Goal: Task Accomplishment & Management: Manage account settings

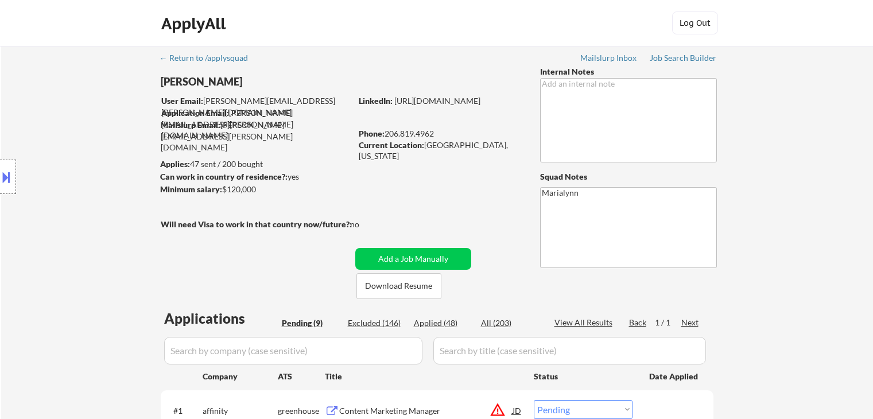
select select ""pending""
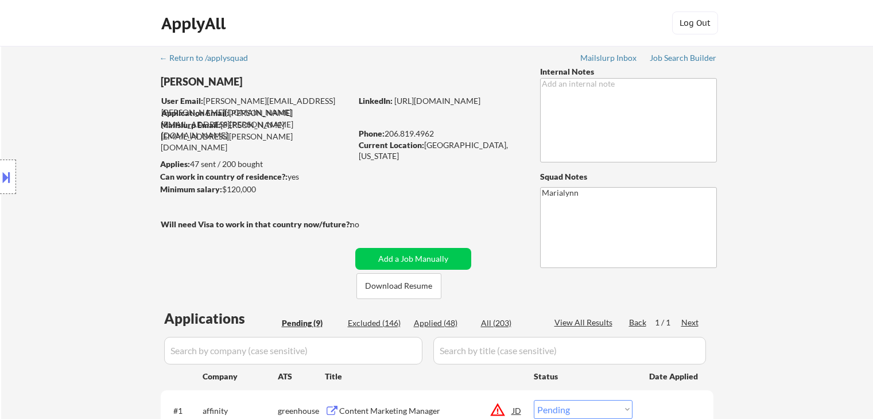
select select ""pending""
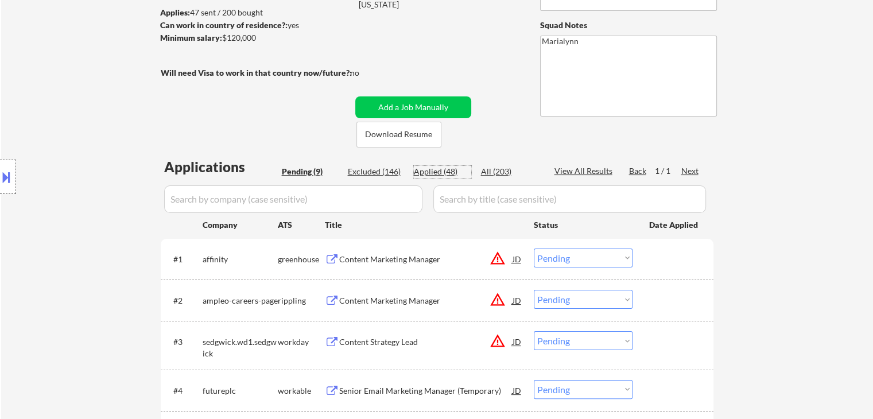
drag, startPoint x: 425, startPoint y: 174, endPoint x: 438, endPoint y: 171, distance: 13.1
click at [425, 174] on div "Applied (48)" at bounding box center [442, 171] width 57 height 11
select select ""applied""
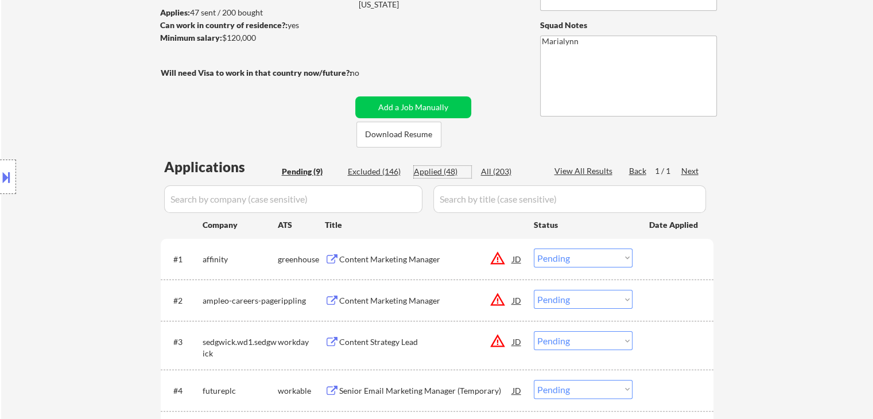
select select ""applied""
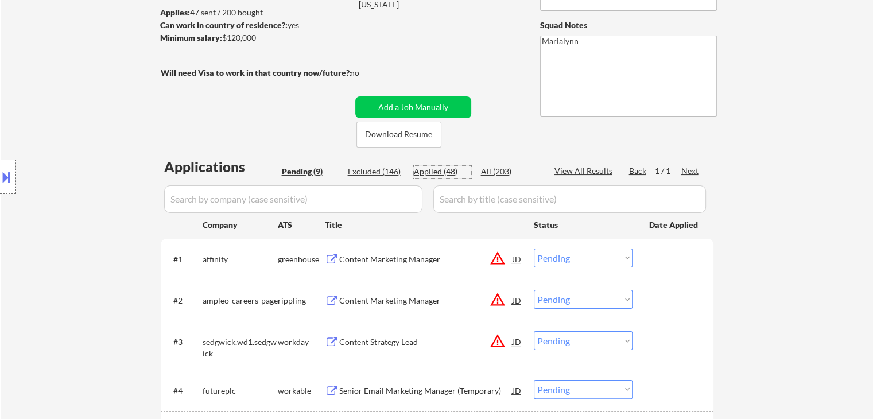
select select ""applied""
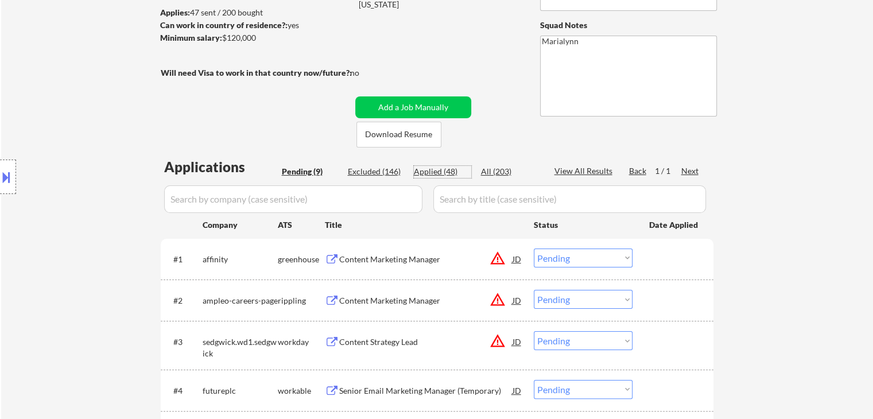
select select ""applied""
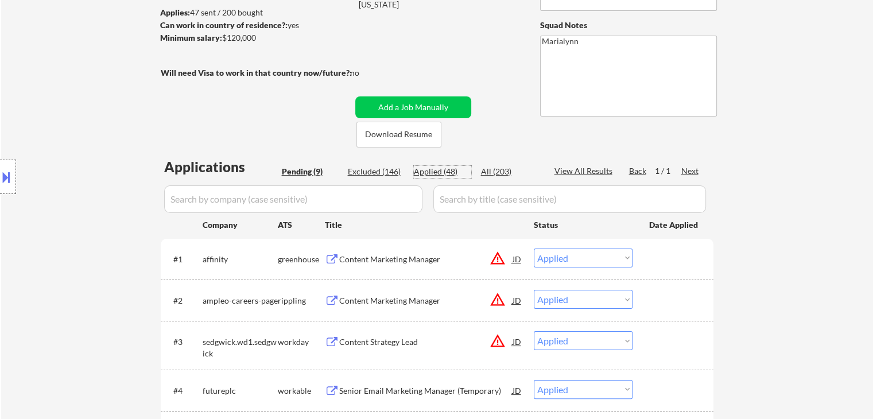
select select ""applied""
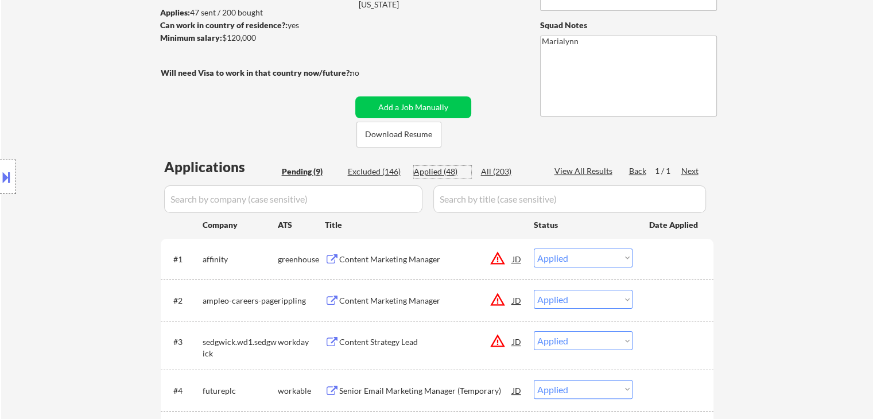
select select ""applied""
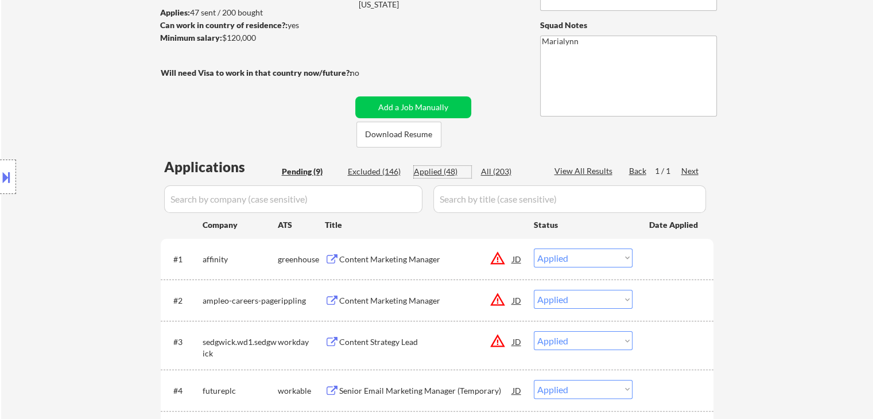
select select ""applied""
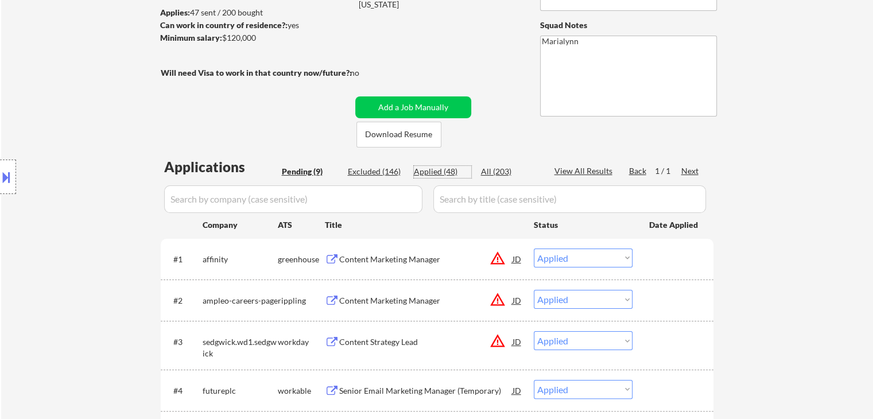
select select ""applied""
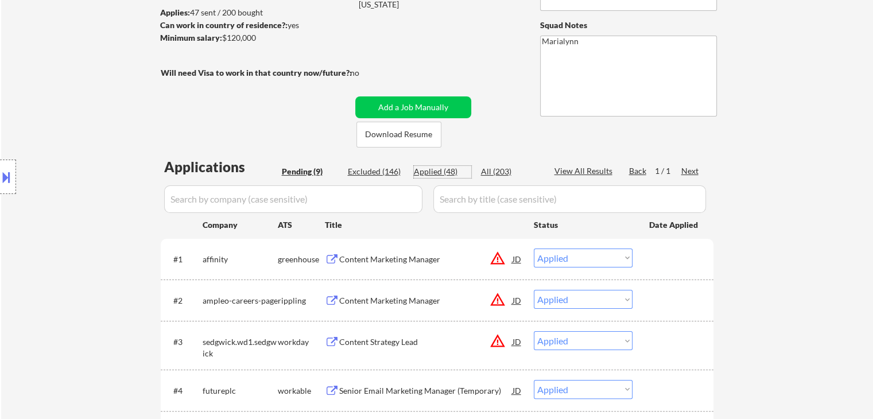
select select ""applied""
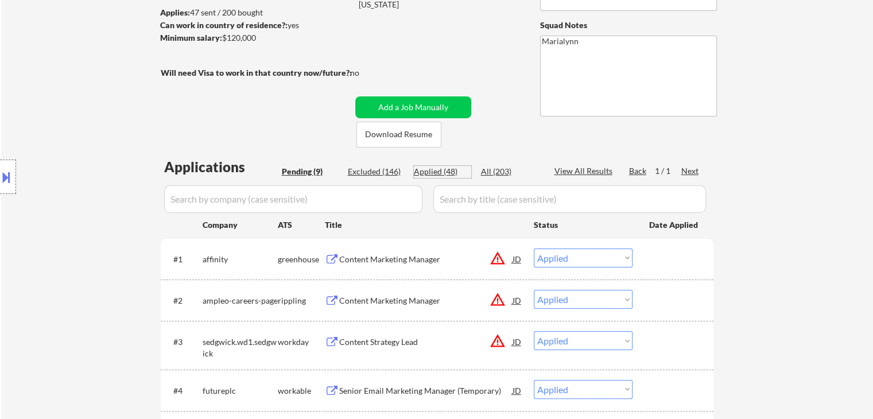
select select ""applied""
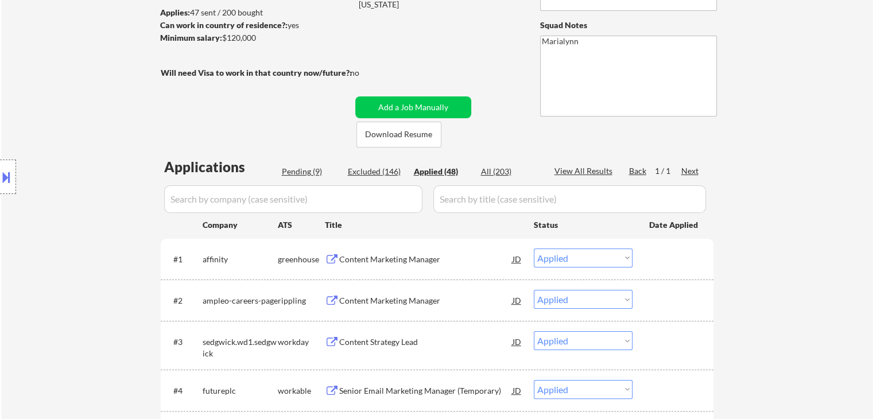
click at [438, 171] on div "Applied (48)" at bounding box center [442, 171] width 57 height 11
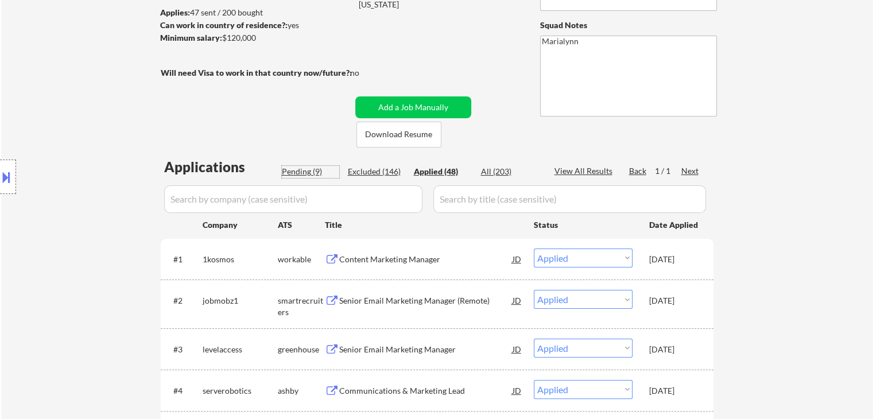
click at [308, 166] on div "Pending (9)" at bounding box center [310, 171] width 57 height 11
select select ""pending""
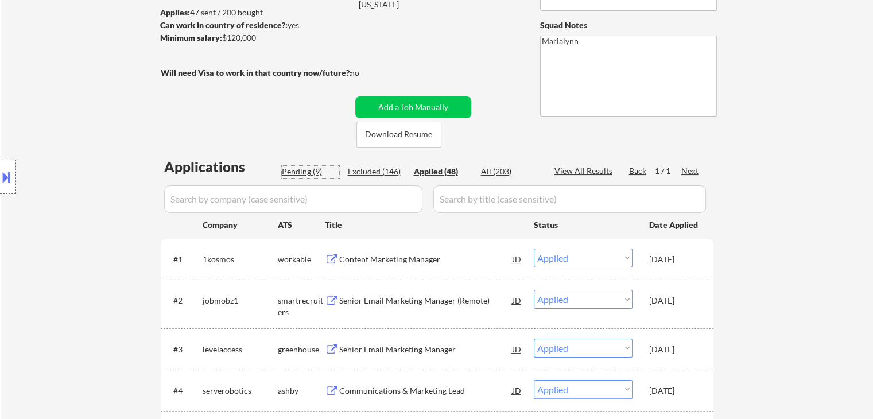
select select ""pending""
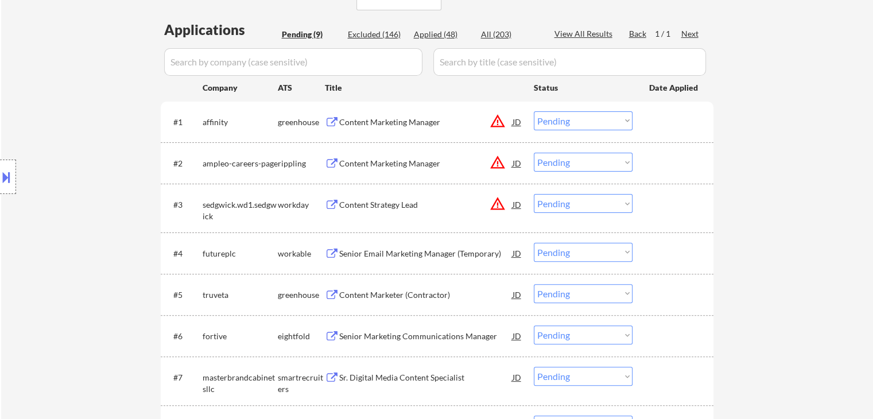
scroll to position [293, 0]
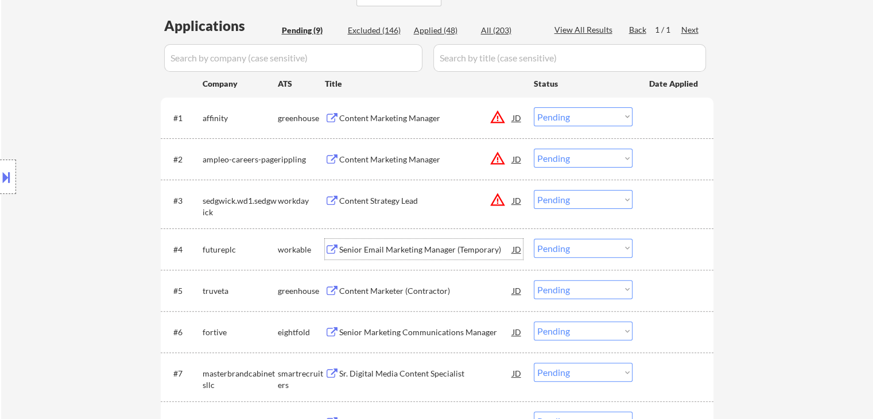
click at [395, 239] on div "Senior Email Marketing Manager (Temporary)" at bounding box center [425, 249] width 173 height 21
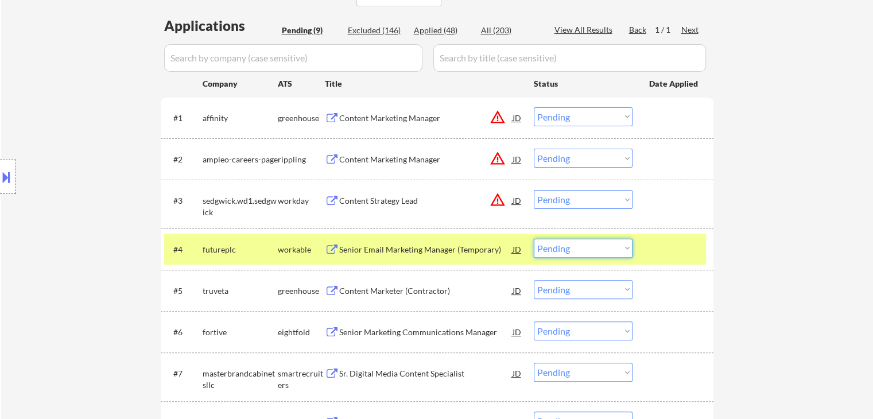
click at [570, 246] on select "Choose an option... Pending Applied Excluded (Questions) Excluded (Expired) Exc…" at bounding box center [583, 248] width 99 height 19
click at [534, 239] on select "Choose an option... Pending Applied Excluded (Questions) Excluded (Expired) Exc…" at bounding box center [583, 248] width 99 height 19
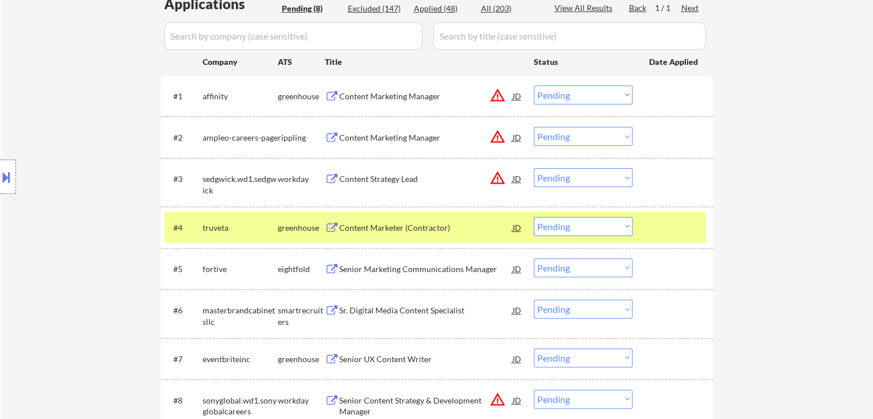
scroll to position [316, 0]
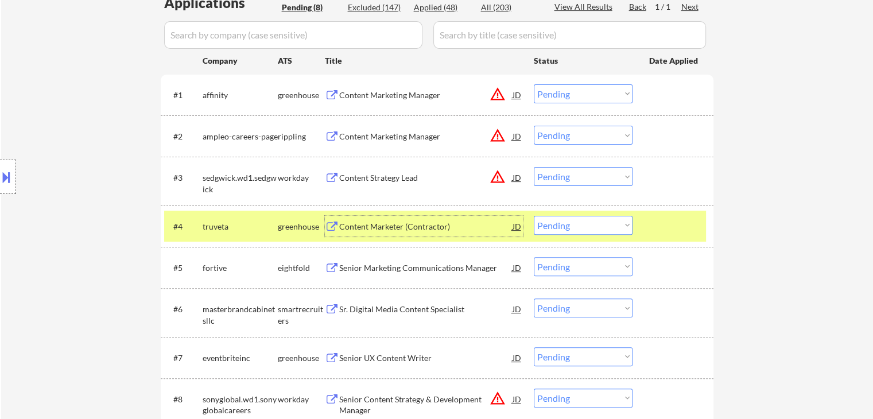
click at [357, 233] on div "Content Marketer (Contractor)" at bounding box center [425, 226] width 173 height 21
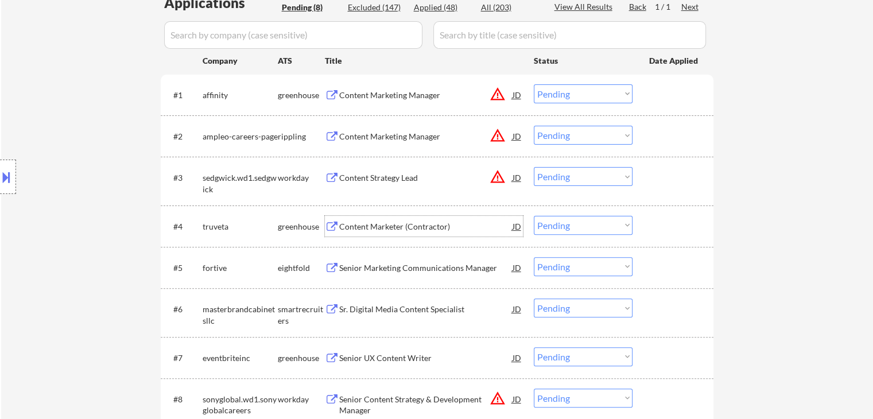
scroll to position [0, 0]
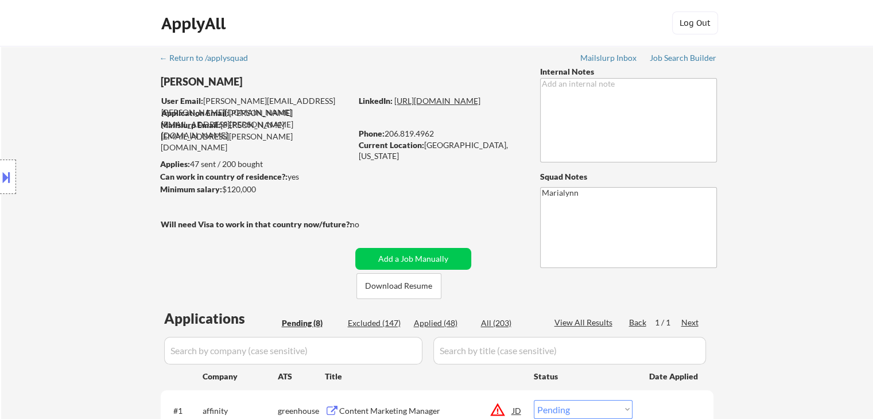
click at [467, 106] on link "[URL][DOMAIN_NAME]" at bounding box center [438, 101] width 86 height 10
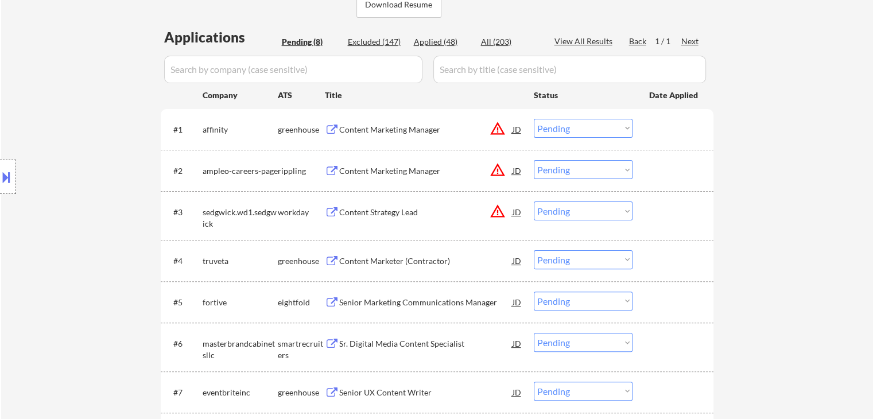
scroll to position [282, 0]
click at [572, 257] on select "Choose an option... Pending Applied Excluded (Questions) Excluded (Expired) Exc…" at bounding box center [583, 259] width 99 height 19
click at [534, 250] on select "Choose an option... Pending Applied Excluded (Questions) Excluded (Expired) Exc…" at bounding box center [583, 259] width 99 height 19
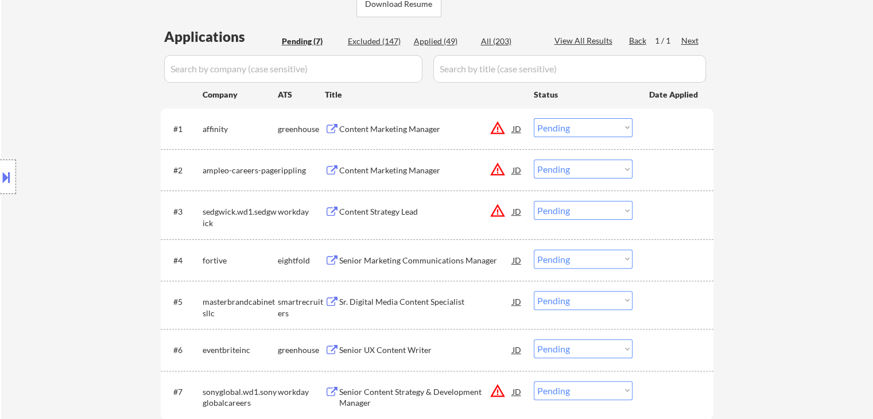
click at [381, 265] on div "Senior Marketing Communications Manager" at bounding box center [425, 260] width 173 height 11
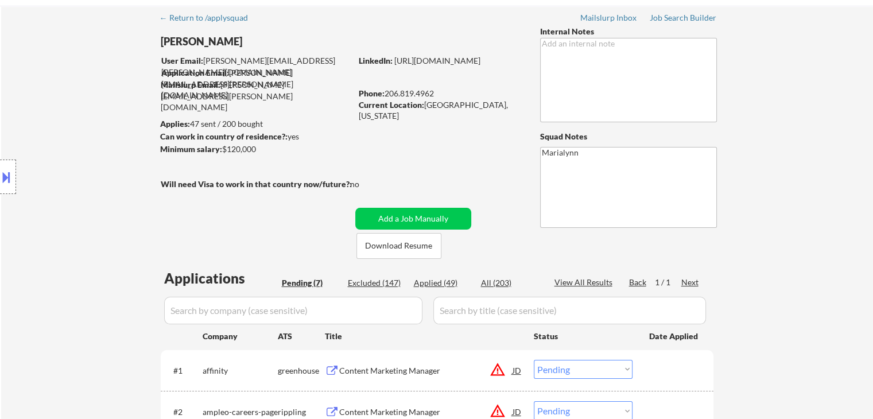
scroll to position [41, 0]
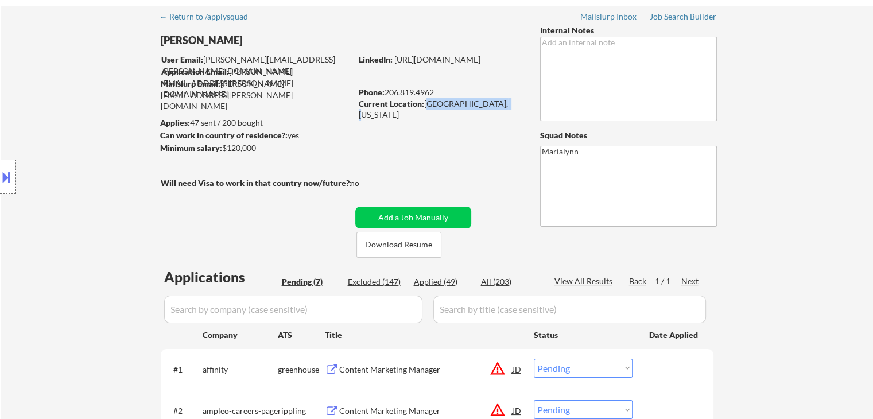
drag, startPoint x: 425, startPoint y: 99, endPoint x: 511, endPoint y: 105, distance: 85.8
click at [511, 105] on div "Current Location: [GEOGRAPHIC_DATA], [US_STATE]" at bounding box center [440, 109] width 163 height 22
copy div "[GEOGRAPHIC_DATA], [US_STATE]"
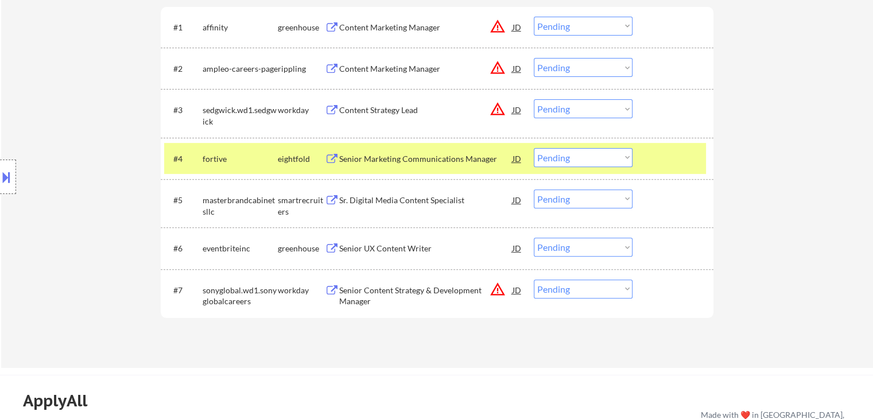
scroll to position [389, 0]
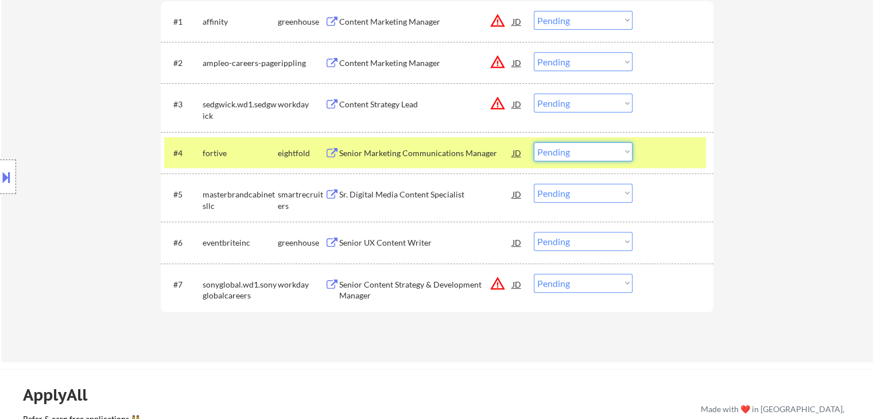
click at [565, 153] on select "Choose an option... Pending Applied Excluded (Questions) Excluded (Expired) Exc…" at bounding box center [583, 151] width 99 height 19
click at [534, 142] on select "Choose an option... Pending Applied Excluded (Questions) Excluded (Expired) Exc…" at bounding box center [583, 151] width 99 height 19
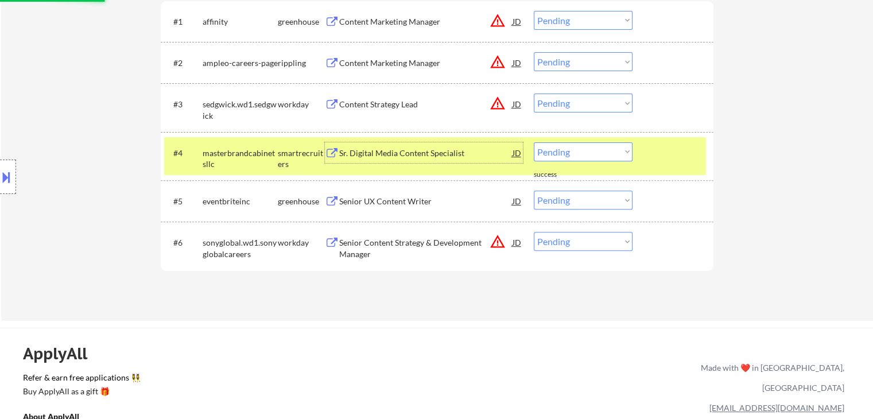
click at [419, 161] on div "Sr. Digital Media Content Specialist" at bounding box center [425, 152] width 173 height 21
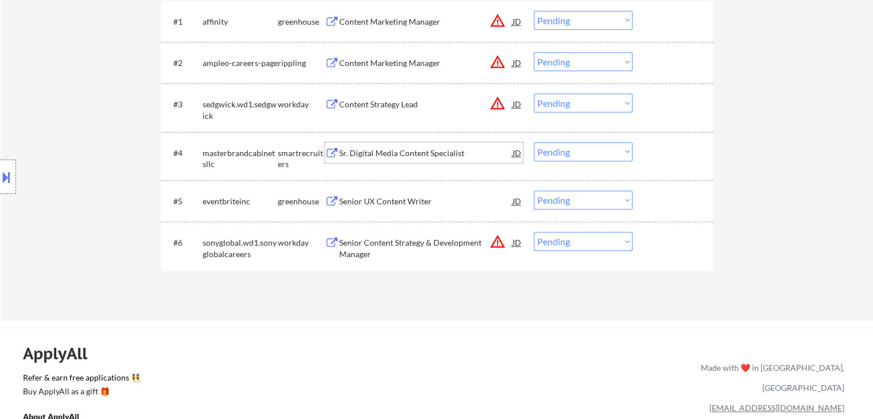
click at [560, 155] on select "Choose an option... Pending Applied Excluded (Questions) Excluded (Expired) Exc…" at bounding box center [583, 151] width 99 height 19
click at [401, 152] on div "Sr. Digital Media Content Specialist" at bounding box center [425, 153] width 173 height 11
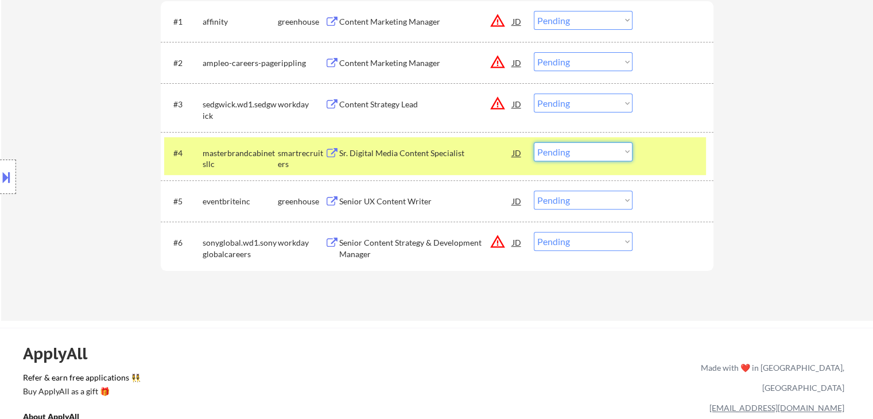
click at [567, 149] on select "Choose an option... Pending Applied Excluded (Questions) Excluded (Expired) Exc…" at bounding box center [583, 151] width 99 height 19
click at [534, 142] on select "Choose an option... Pending Applied Excluded (Questions) Excluded (Expired) Exc…" at bounding box center [583, 151] width 99 height 19
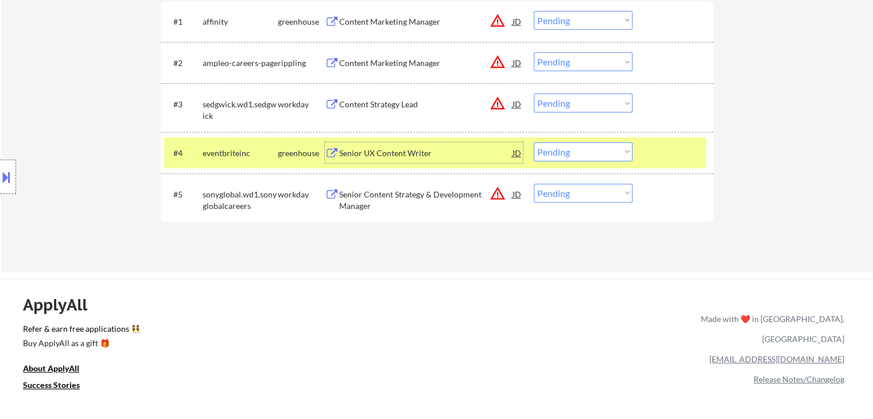
click at [363, 160] on div "Senior UX Content Writer" at bounding box center [425, 152] width 173 height 21
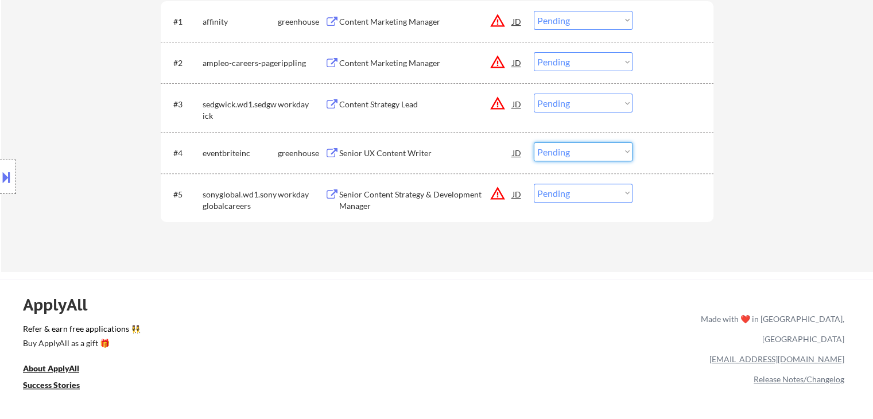
click at [577, 156] on select "Choose an option... Pending Applied Excluded (Questions) Excluded (Expired) Exc…" at bounding box center [583, 151] width 99 height 19
click at [534, 142] on select "Choose an option... Pending Applied Excluded (Questions) Excluded (Expired) Exc…" at bounding box center [583, 151] width 99 height 19
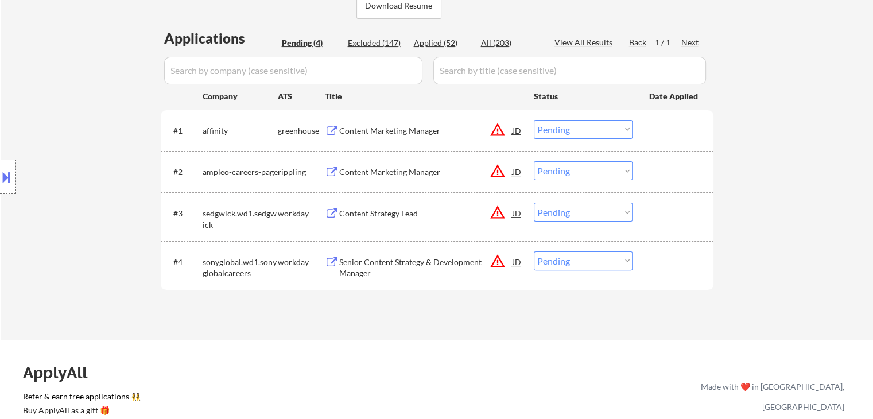
scroll to position [325, 0]
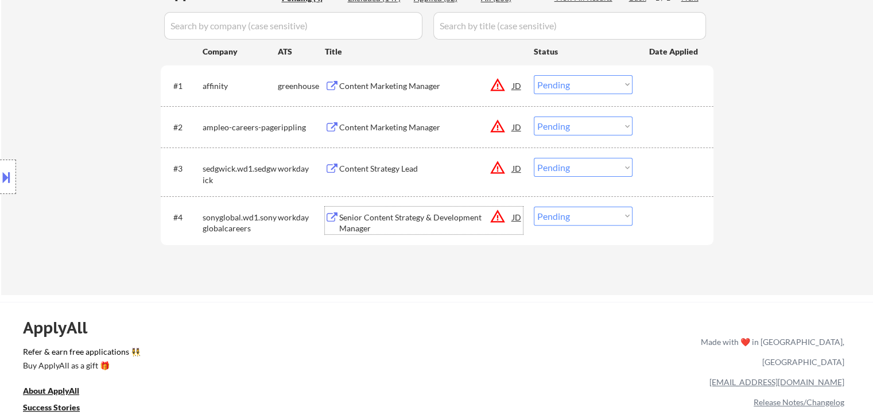
click at [349, 218] on div "Senior Content Strategy & Development Manager" at bounding box center [425, 223] width 173 height 22
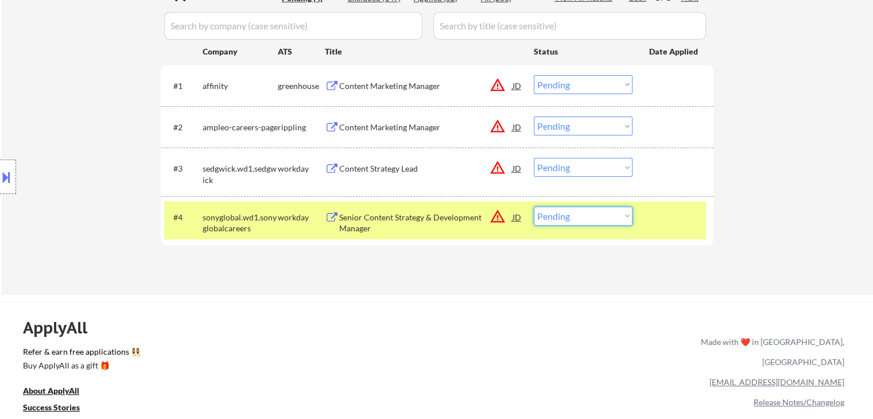
click at [578, 221] on select "Choose an option... Pending Applied Excluded (Questions) Excluded (Expired) Exc…" at bounding box center [583, 216] width 99 height 19
select select ""excluded__location_""
click at [534, 207] on select "Choose an option... Pending Applied Excluded (Questions) Excluded (Expired) Exc…" at bounding box center [583, 216] width 99 height 19
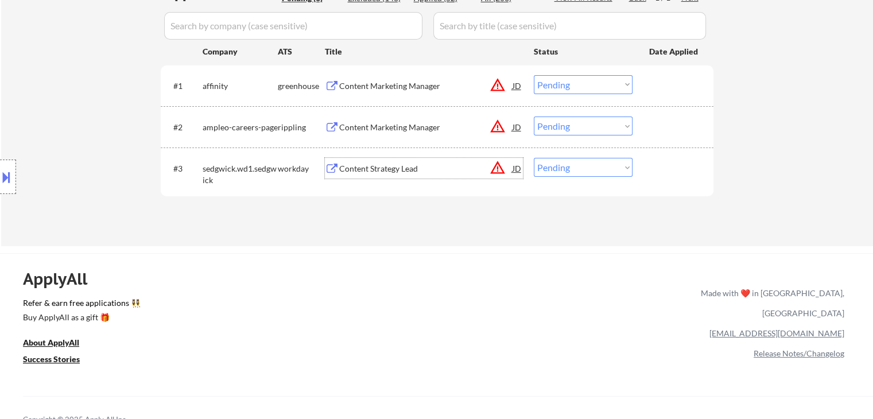
click at [372, 165] on div "Content Strategy Lead" at bounding box center [425, 168] width 173 height 11
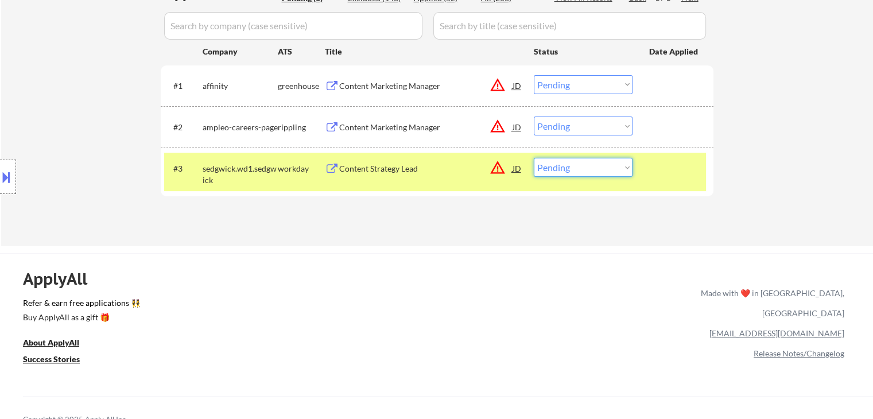
click at [589, 164] on select "Choose an option... Pending Applied Excluded (Questions) Excluded (Expired) Exc…" at bounding box center [583, 167] width 99 height 19
select select ""excluded__location_""
click at [534, 158] on select "Choose an option... Pending Applied Excluded (Questions) Excluded (Expired) Exc…" at bounding box center [583, 167] width 99 height 19
click at [407, 122] on div "Content Marketing Manager" at bounding box center [425, 127] width 173 height 11
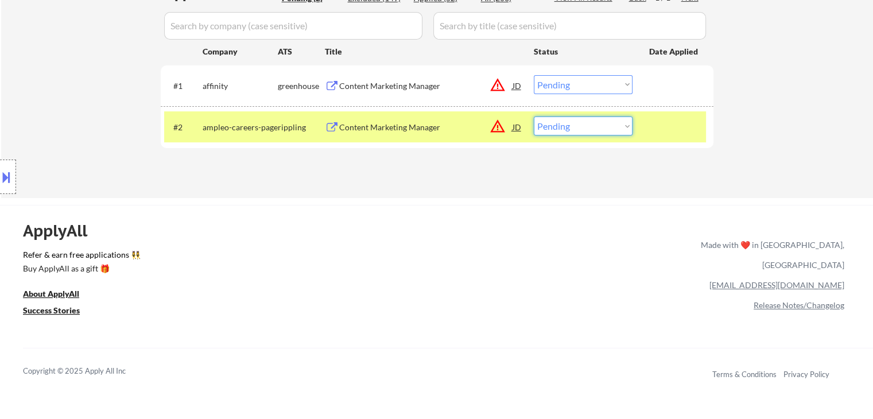
click at [589, 121] on select "Choose an option... Pending Applied Excluded (Questions) Excluded (Expired) Exc…" at bounding box center [583, 126] width 99 height 19
select select ""excluded__blocklist_""
click at [534, 117] on select "Choose an option... Pending Applied Excluded (Questions) Excluded (Expired) Exc…" at bounding box center [583, 126] width 99 height 19
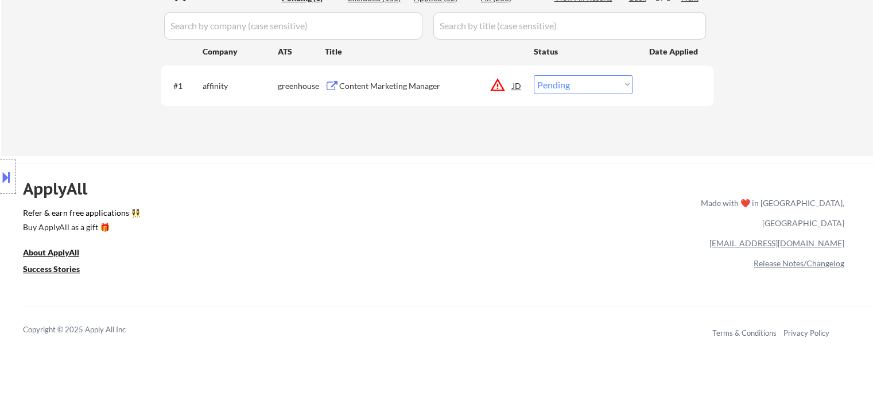
click at [373, 80] on div "Content Marketing Manager" at bounding box center [425, 85] width 173 height 11
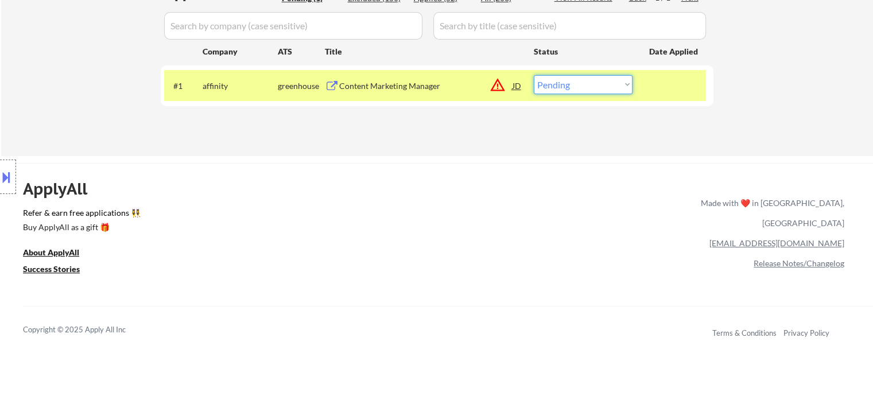
click at [569, 78] on select "Choose an option... Pending Applied Excluded (Questions) Excluded (Expired) Exc…" at bounding box center [583, 84] width 99 height 19
select select ""applied""
click at [534, 75] on select "Choose an option... Pending Applied Excluded (Questions) Excluded (Expired) Exc…" at bounding box center [583, 84] width 99 height 19
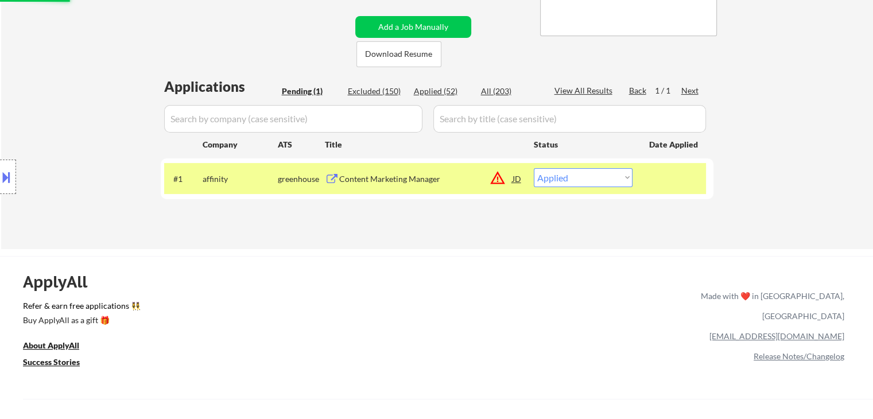
scroll to position [231, 0]
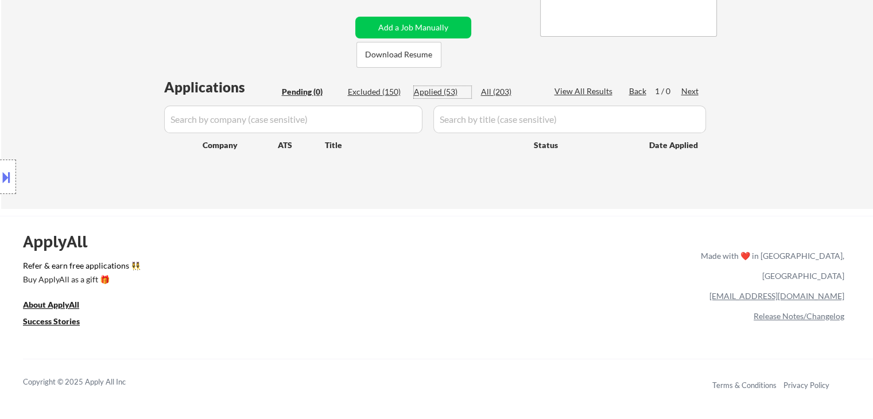
click at [428, 92] on div "Applied (53)" at bounding box center [442, 91] width 57 height 11
select select ""applied""
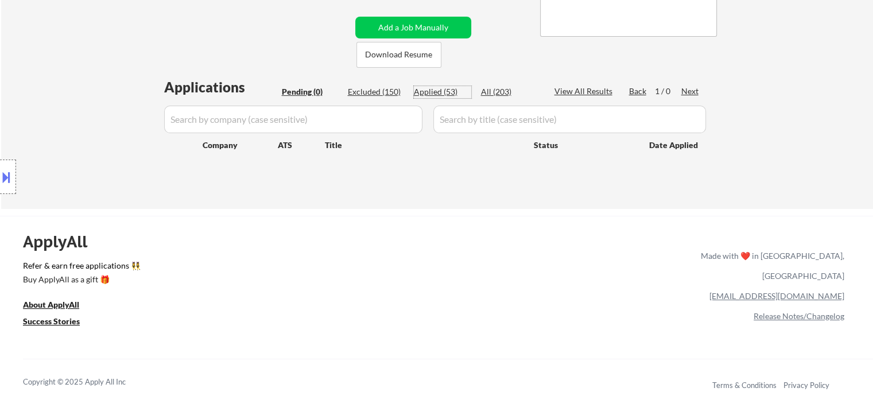
select select ""applied""
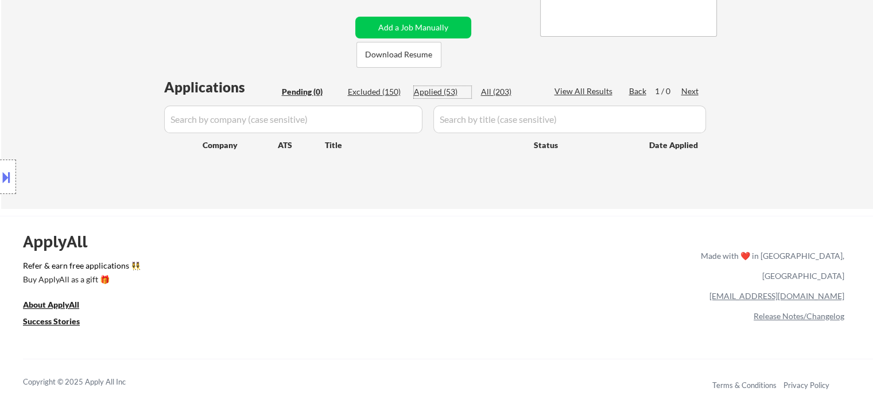
select select ""applied""
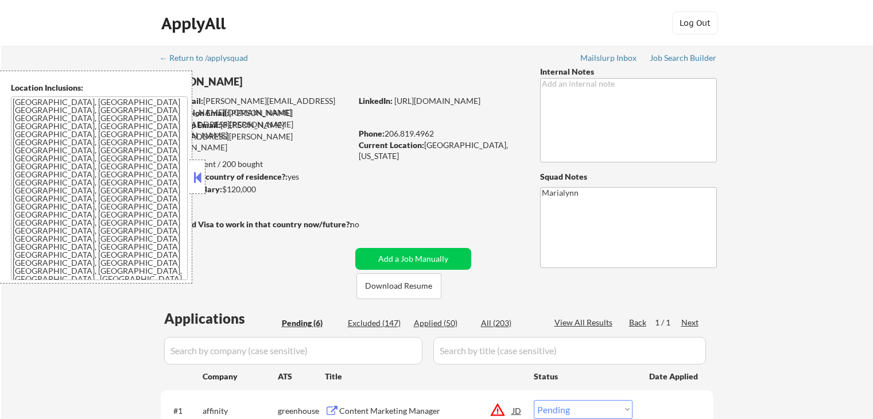
select select ""pending""
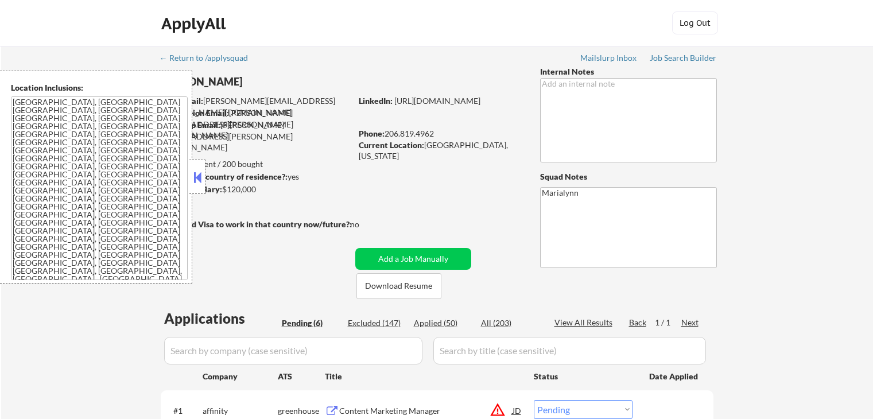
select select ""pending""
click at [199, 184] on button at bounding box center [197, 177] width 13 height 17
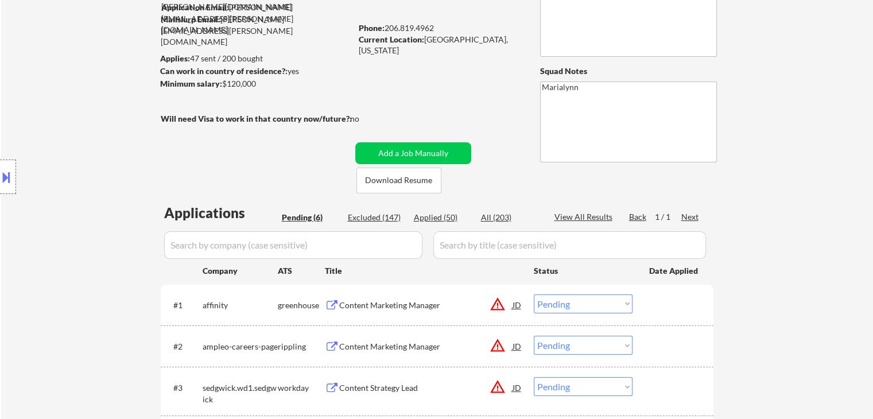
scroll to position [109, 0]
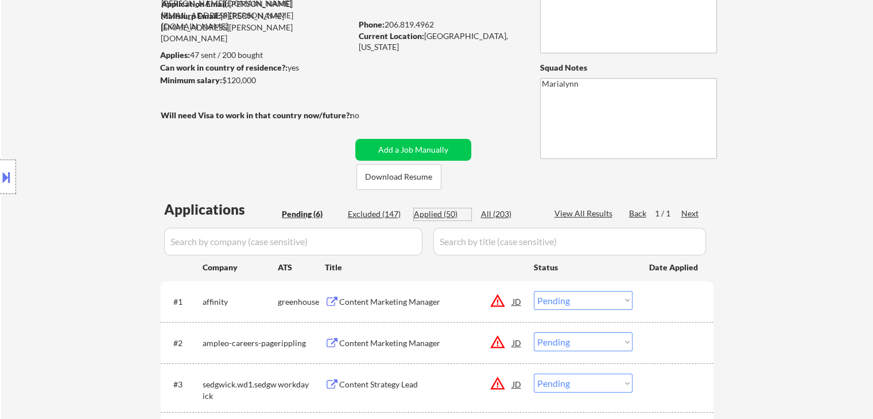
click at [423, 214] on div "Applied (50)" at bounding box center [442, 213] width 57 height 11
select select ""applied""
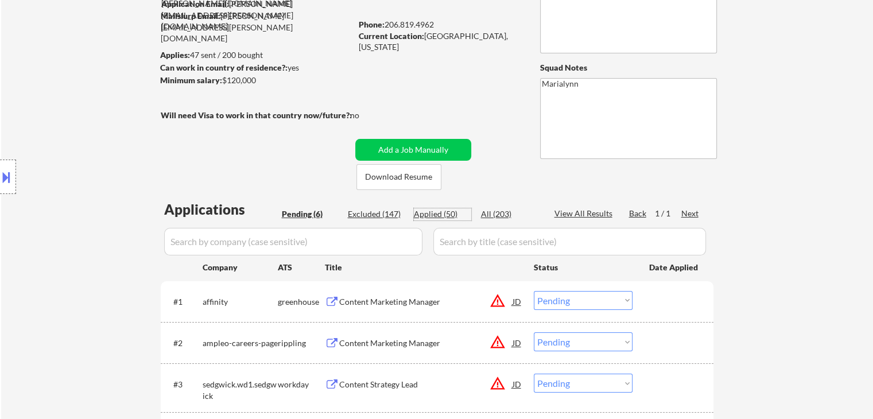
select select ""applied""
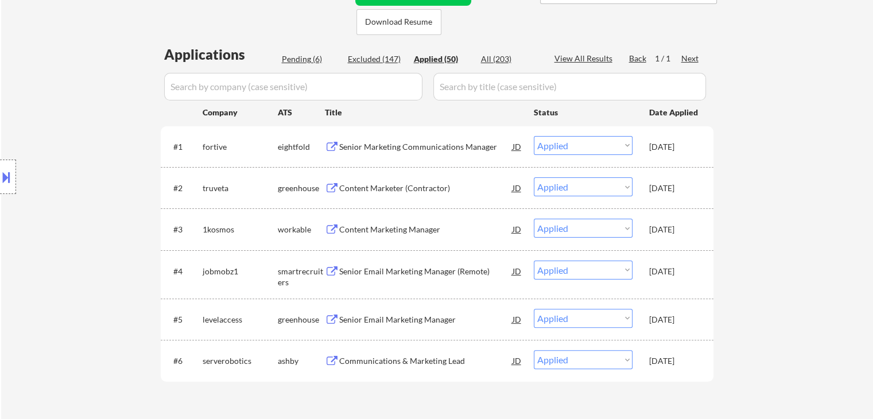
scroll to position [266, 0]
select select ""applied""
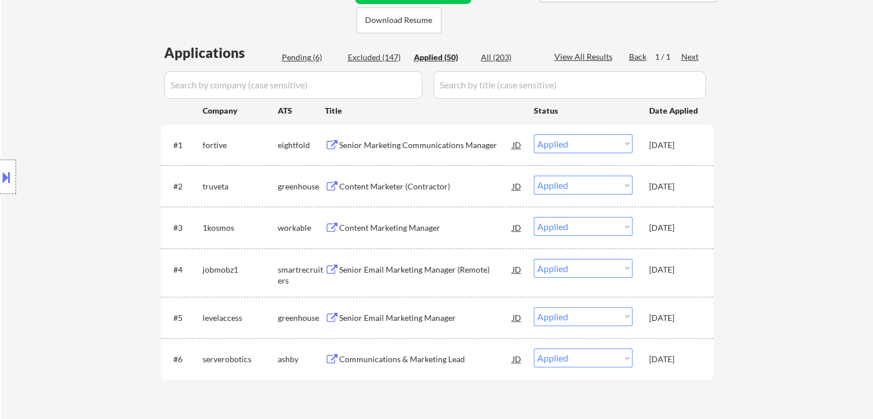
select select ""applied""
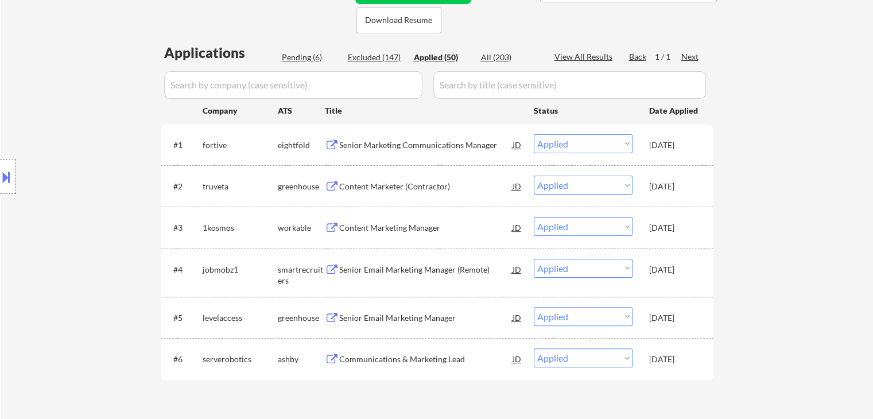
select select ""applied""
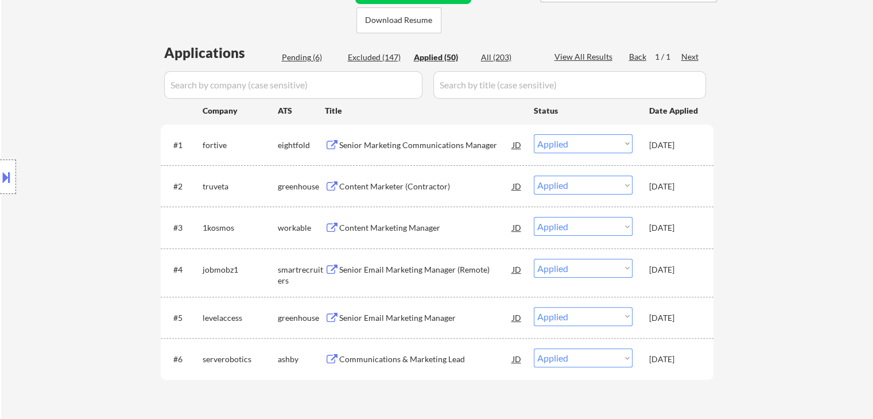
select select ""applied""
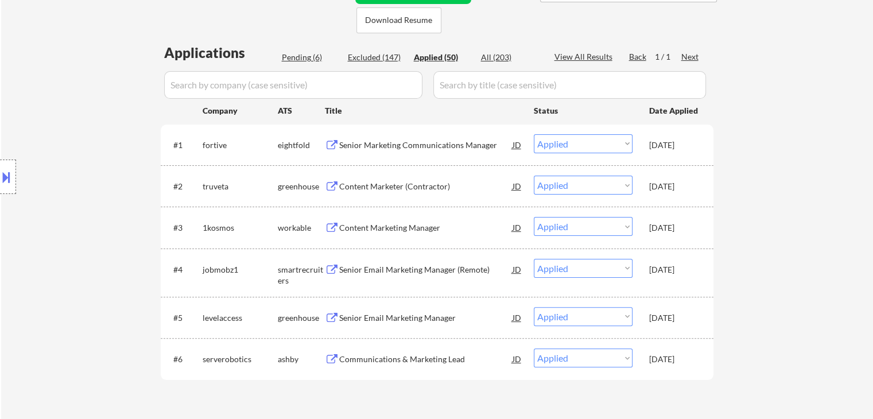
select select ""applied""
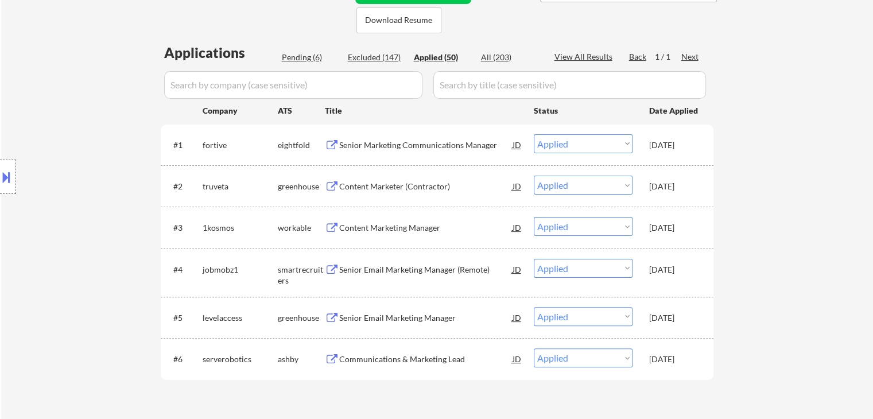
select select ""applied""
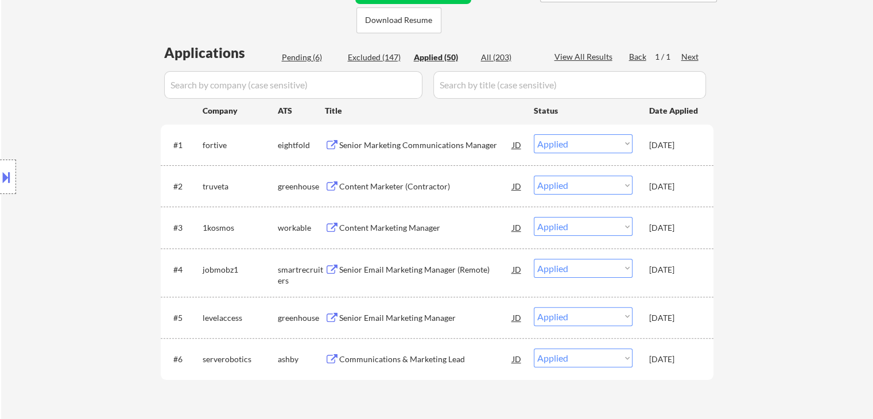
select select ""applied""
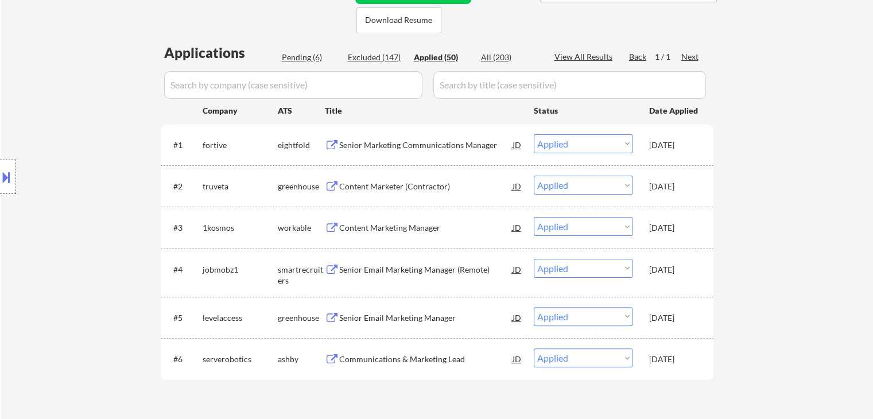
select select ""applied""
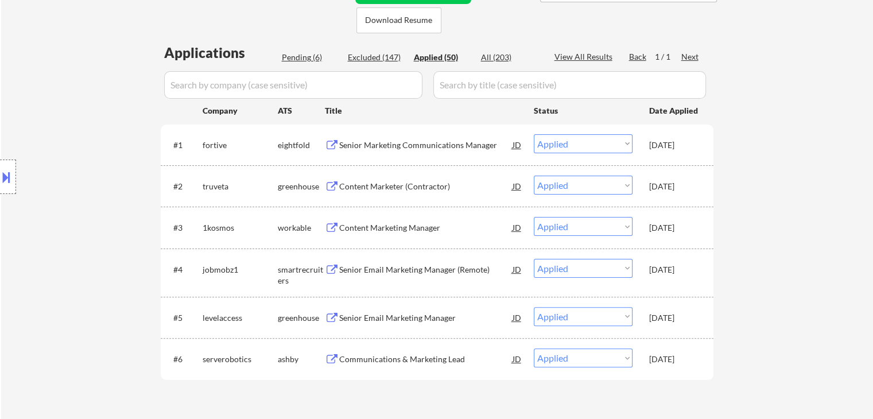
select select ""applied""
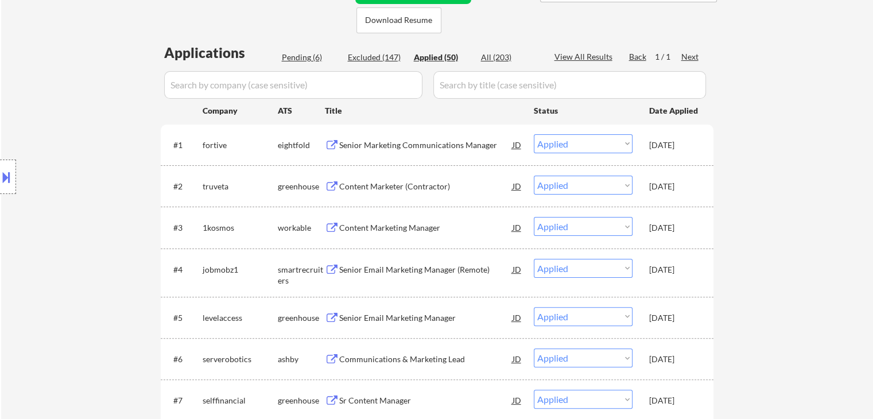
select select ""applied""
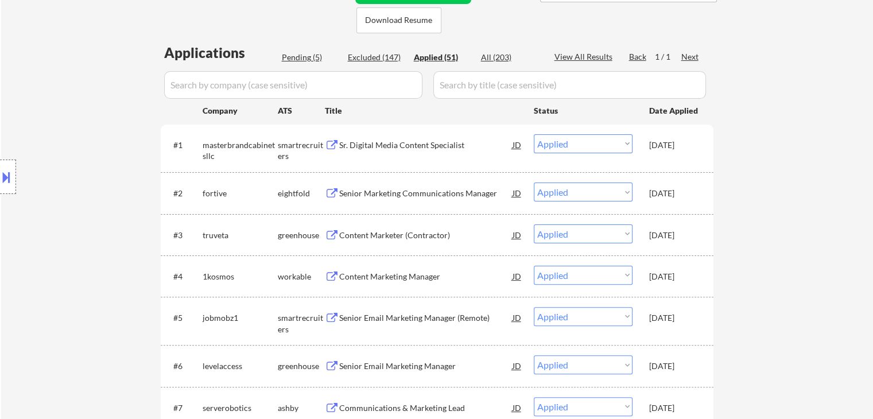
select select ""applied""
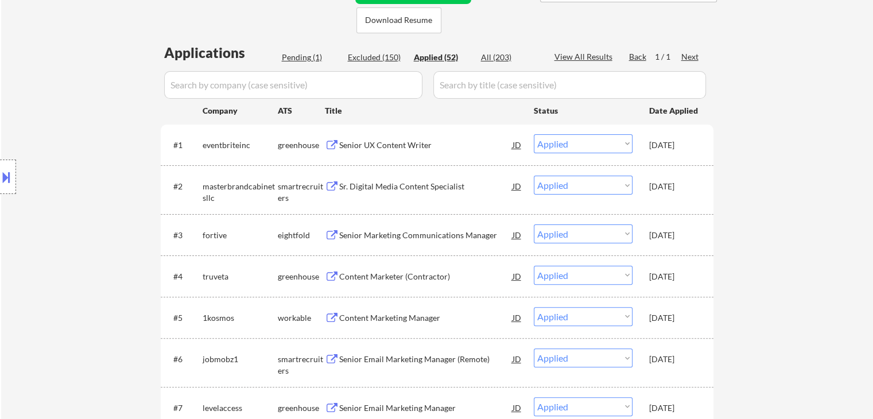
select select ""applied""
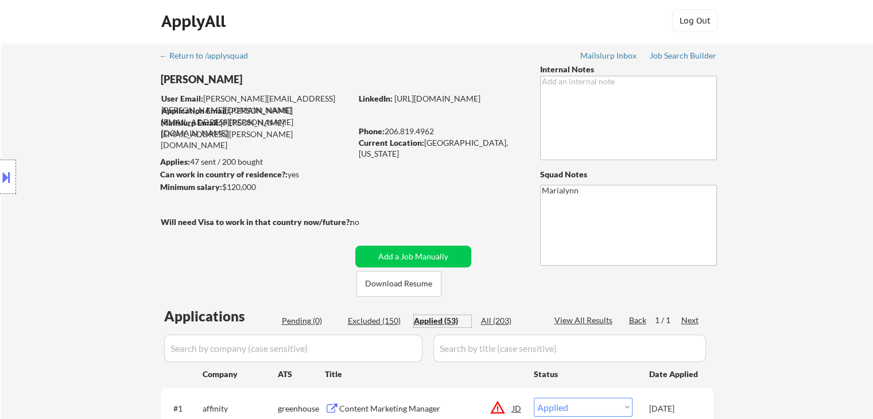
scroll to position [0, 0]
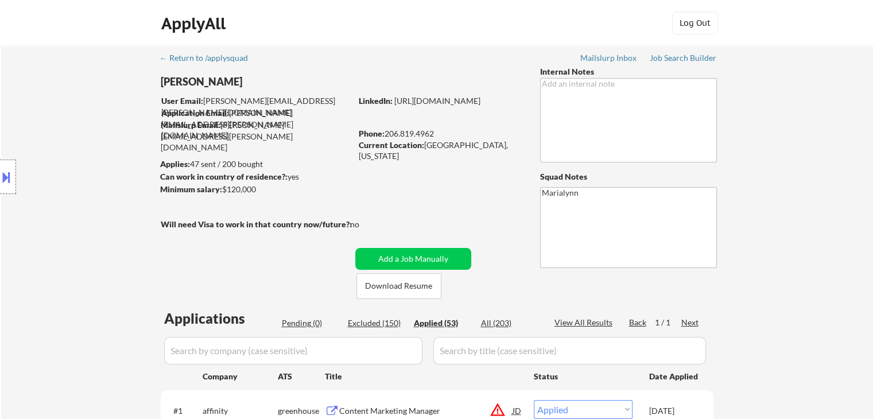
click at [251, 82] on div "[PERSON_NAME]" at bounding box center [279, 82] width 236 height 14
copy div "[PERSON_NAME]"
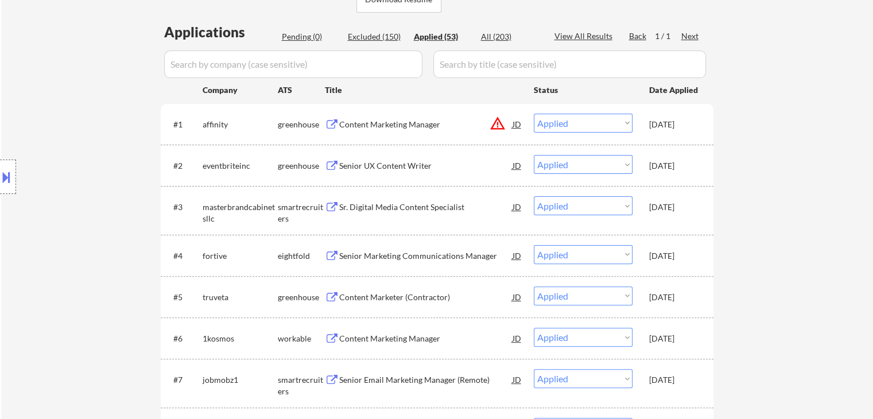
scroll to position [287, 0]
click at [682, 292] on div "[DATE]" at bounding box center [675, 296] width 51 height 11
